Goal: Navigation & Orientation: Find specific page/section

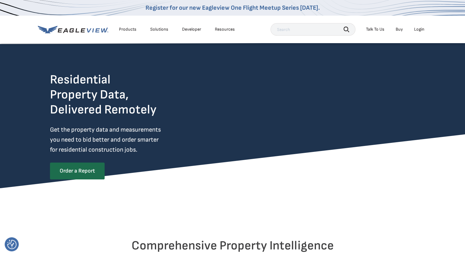
click at [86, 28] on icon at bounding box center [73, 30] width 71 height 8
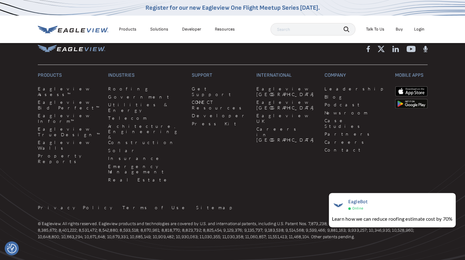
scroll to position [1655, 0]
click at [324, 139] on link "Careers" at bounding box center [355, 142] width 63 height 6
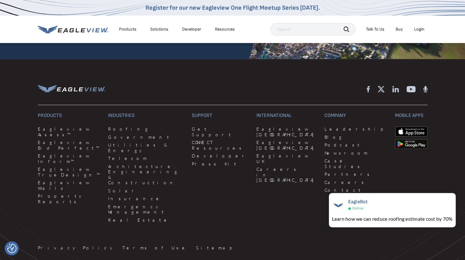
scroll to position [1624, 0]
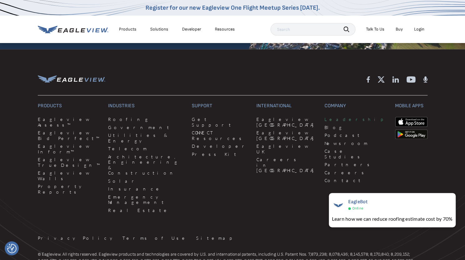
click at [324, 117] on link "Leadership" at bounding box center [355, 120] width 63 height 6
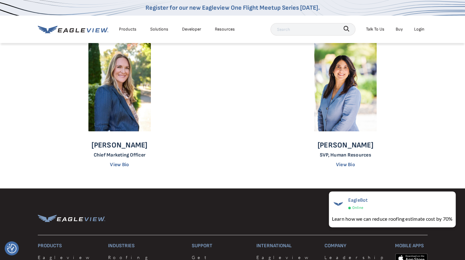
scroll to position [500, 0]
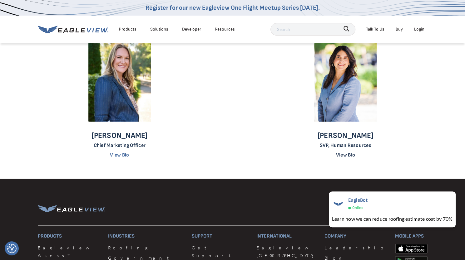
click at [348, 156] on link "View Bio" at bounding box center [345, 155] width 19 height 6
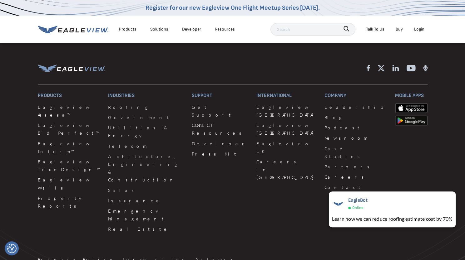
scroll to position [781, 0]
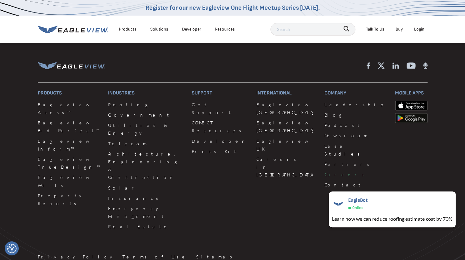
click at [324, 171] on link "Careers" at bounding box center [355, 175] width 63 height 8
